Goal: Information Seeking & Learning: Learn about a topic

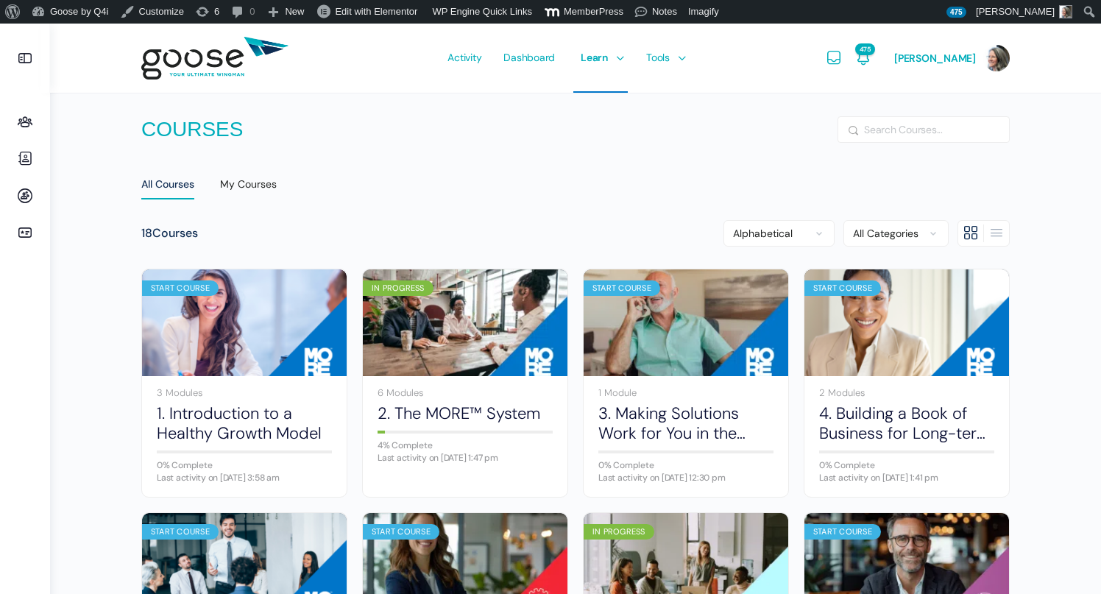
click at [24, 121] on e-page-transition at bounding box center [550, 297] width 1101 height 594
click at [26, 125] on icon at bounding box center [24, 122] width 35 height 18
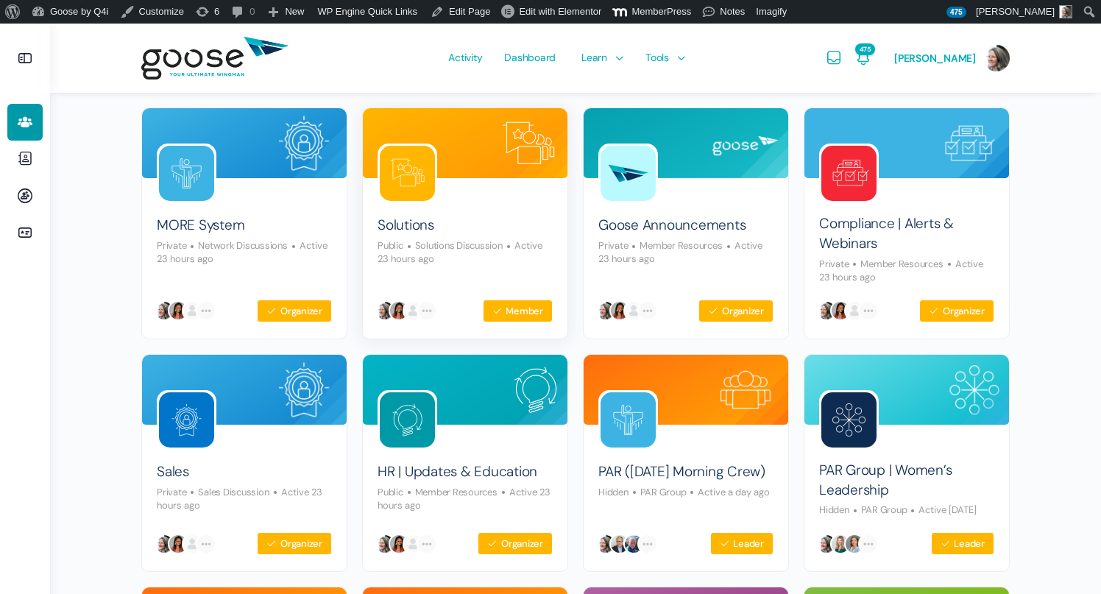
scroll to position [149, 0]
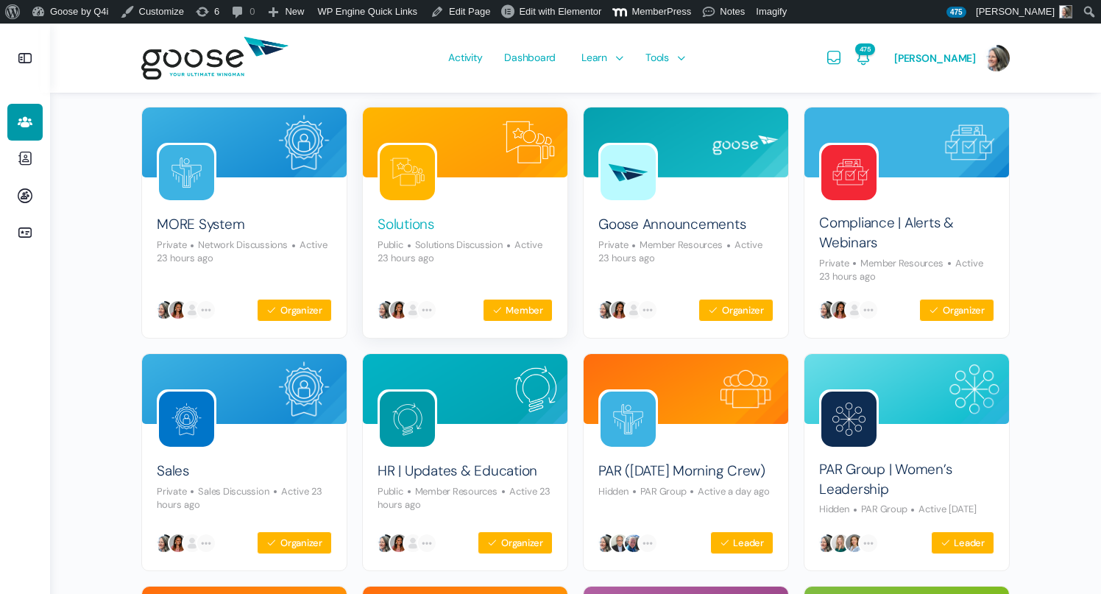
click at [397, 223] on link "Solutions" at bounding box center [405, 225] width 57 height 20
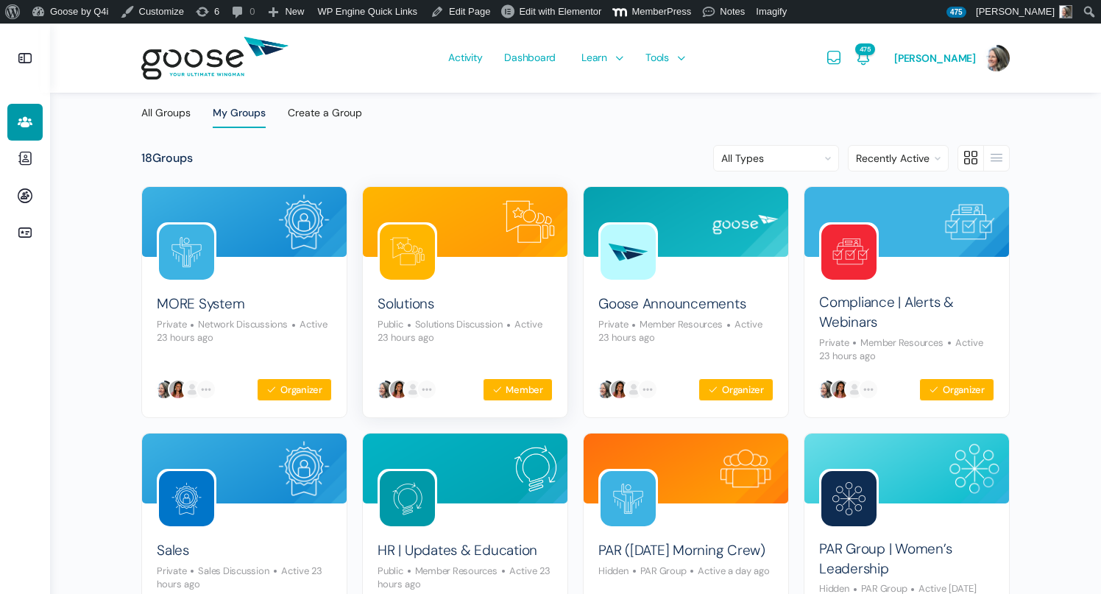
scroll to position [63, 0]
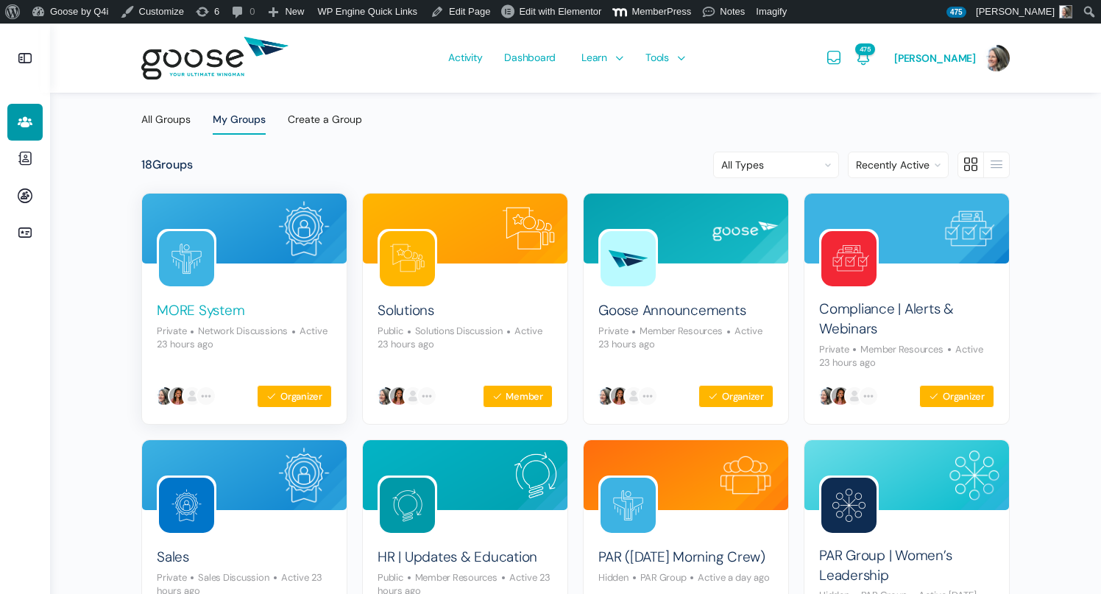
click at [188, 305] on link "MORE System" at bounding box center [201, 311] width 88 height 20
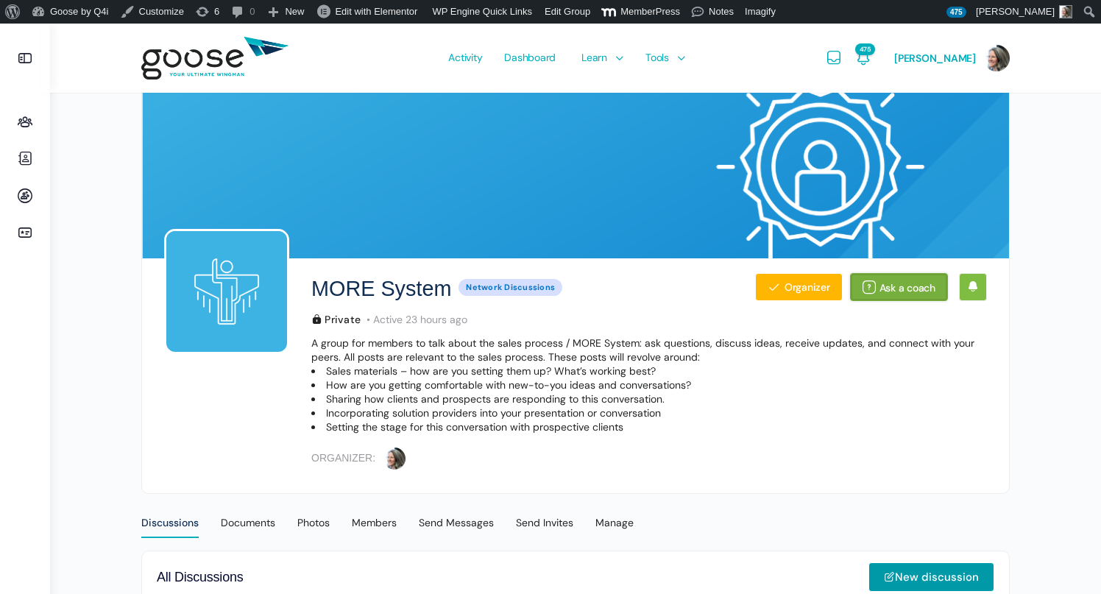
click at [919, 291] on link "Ask a coach" at bounding box center [899, 287] width 98 height 28
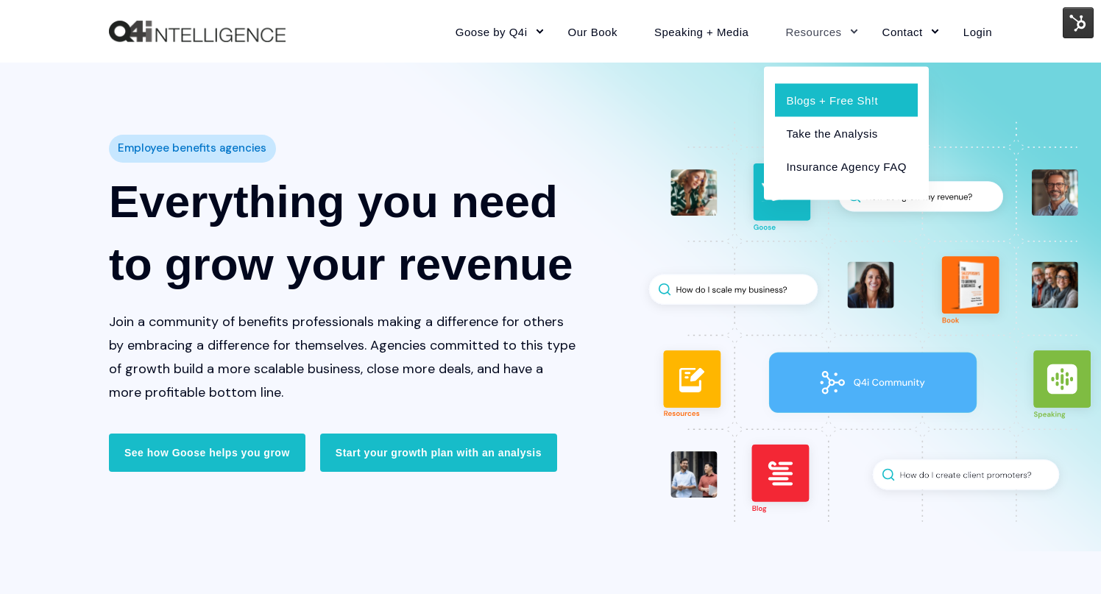
click at [829, 99] on link "Blogs + Free Sh!t" at bounding box center [846, 99] width 142 height 33
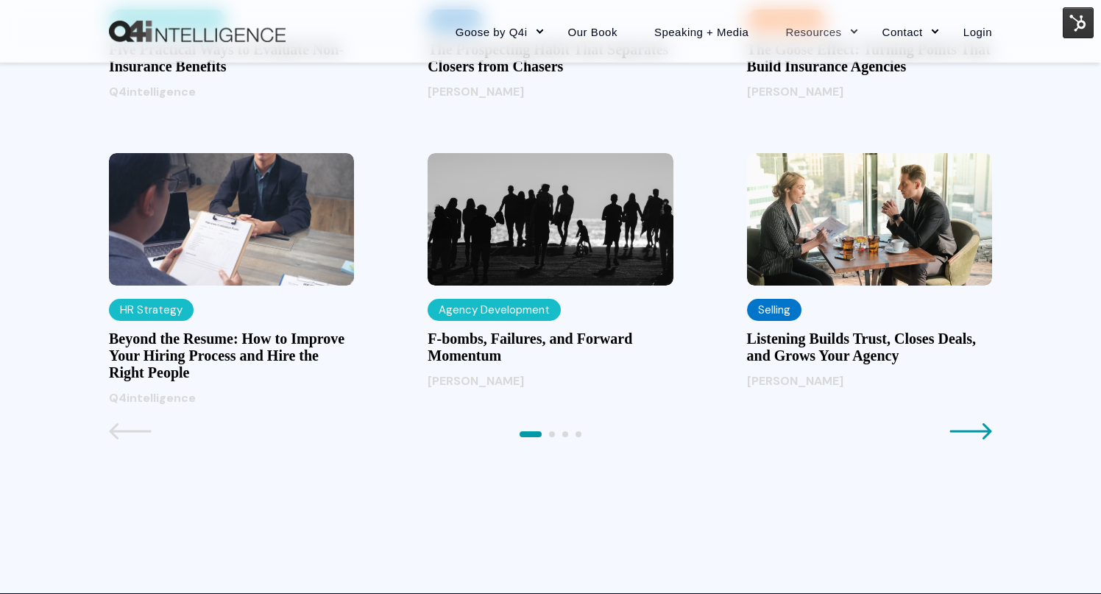
scroll to position [1599, 0]
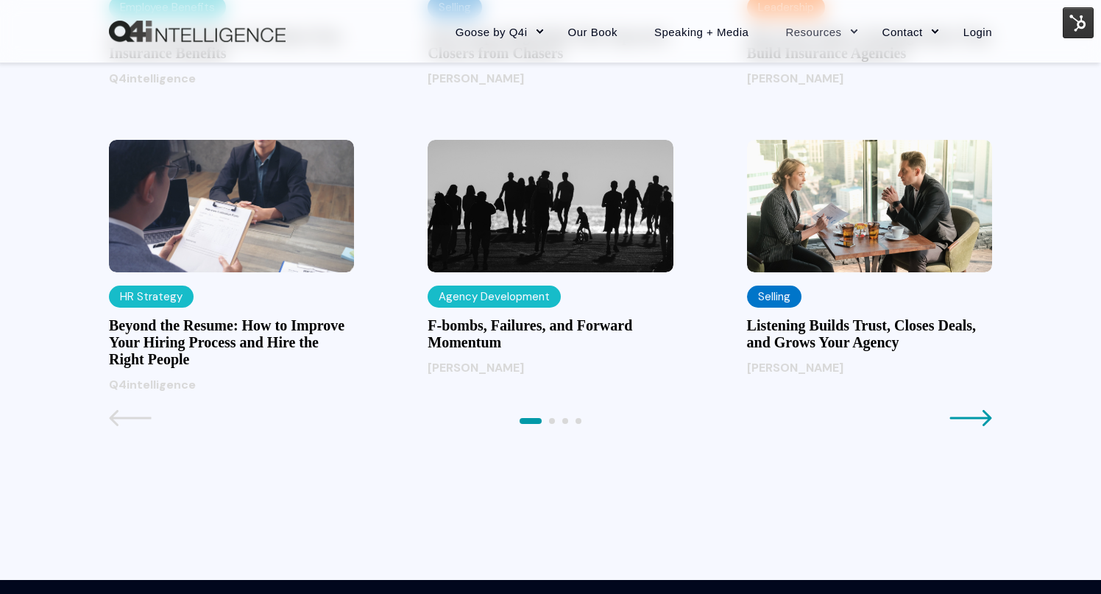
click at [869, 332] on h3 "Listening Builds Trust, Closes Deals, and Grows Your Agency" at bounding box center [869, 334] width 245 height 34
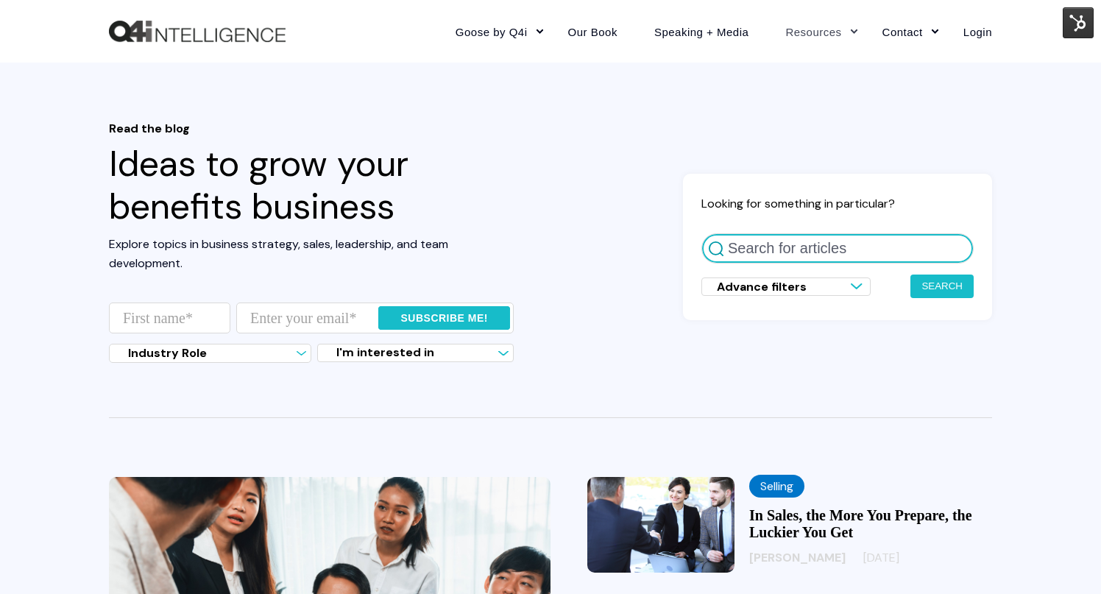
click at [790, 253] on input "Search for articles" at bounding box center [837, 248] width 272 height 30
type input "difficult conversations"
click at [910, 274] on button "Search" at bounding box center [941, 286] width 63 height 24
